Goal: Task Accomplishment & Management: Manage account settings

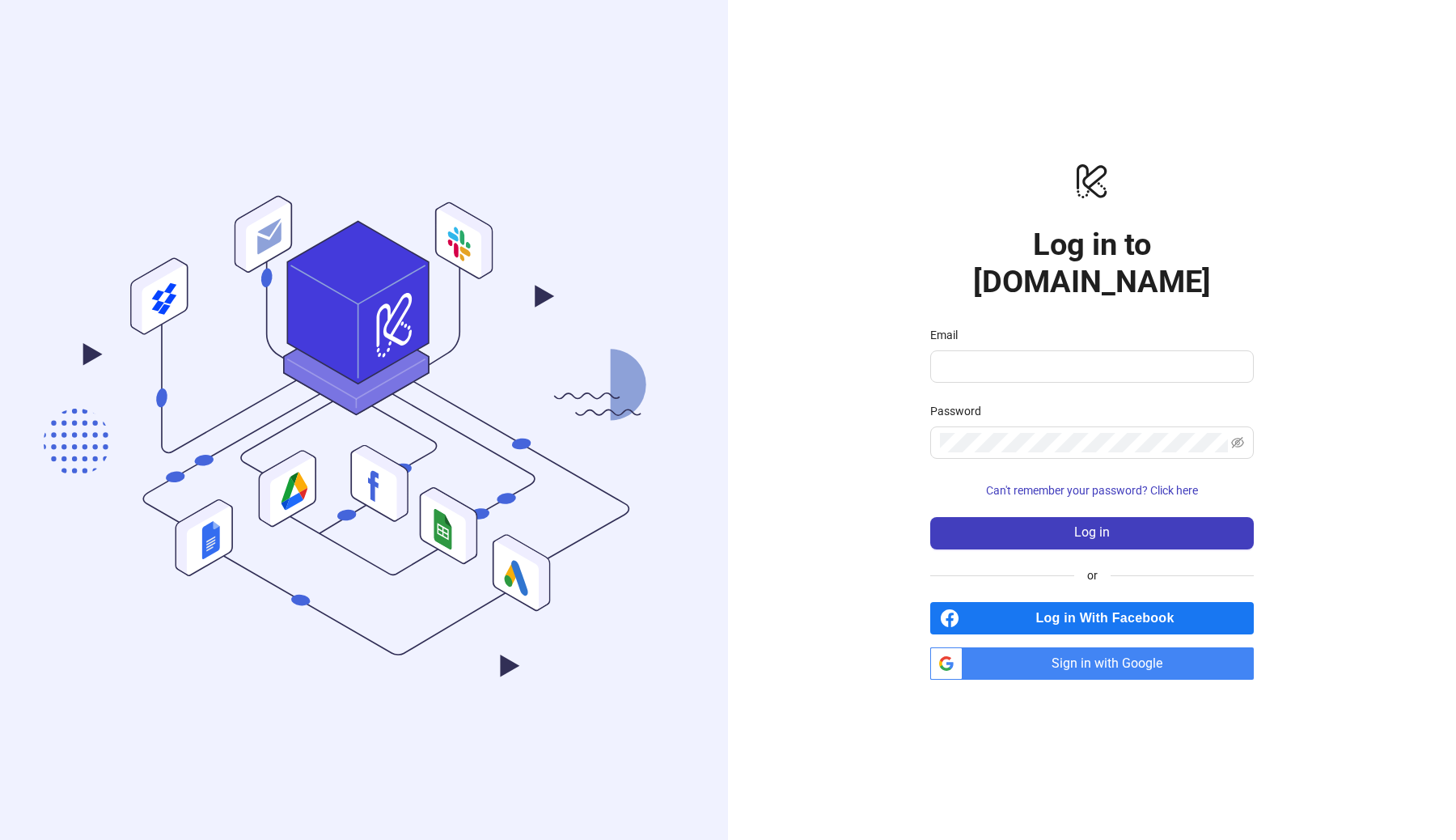
click at [1053, 647] on span "Sign in with Google" at bounding box center [1111, 663] width 285 height 33
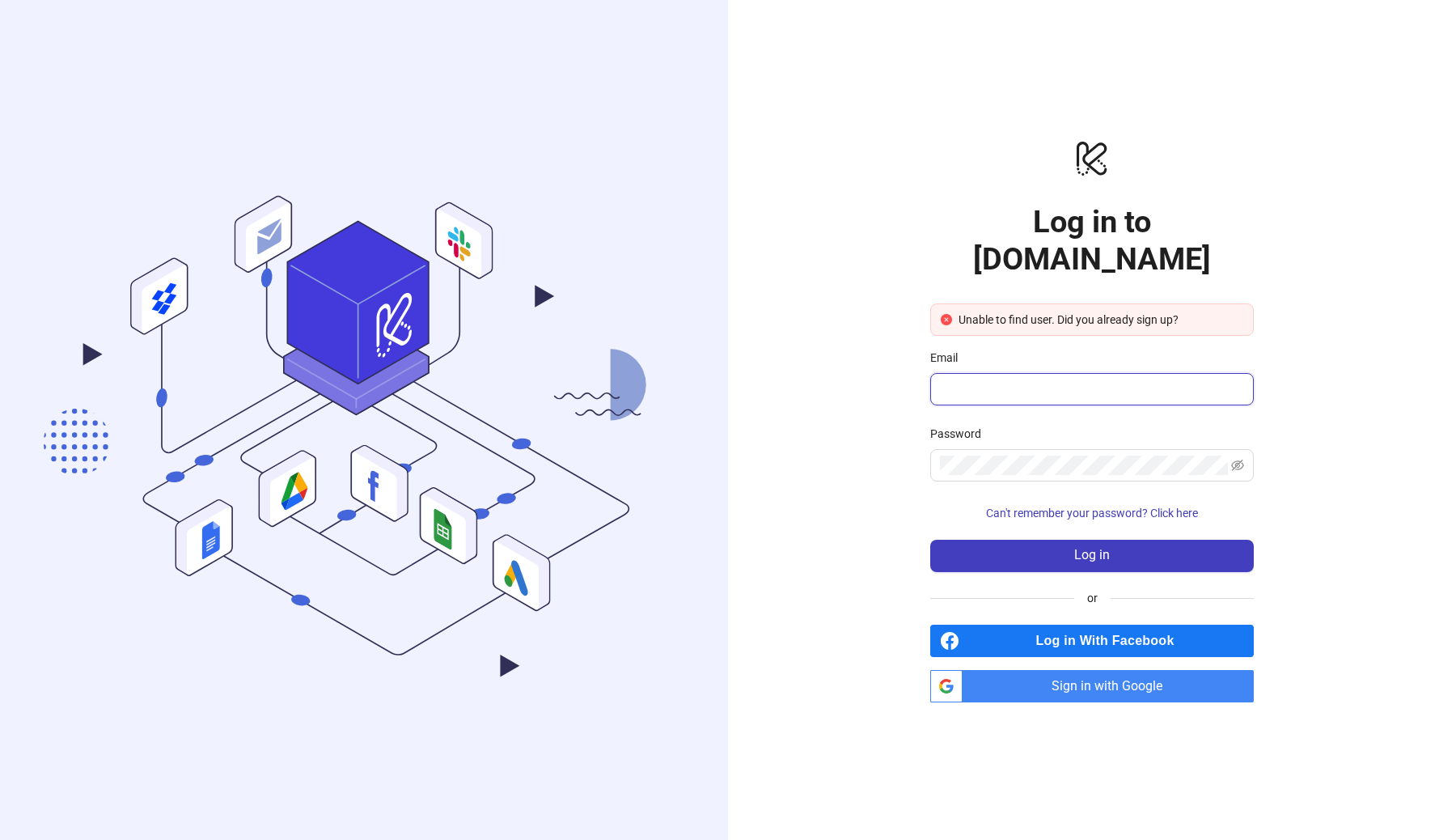
click at [1044, 379] on input "Email" at bounding box center [1090, 388] width 300 height 19
